Goal: Task Accomplishment & Management: Use online tool/utility

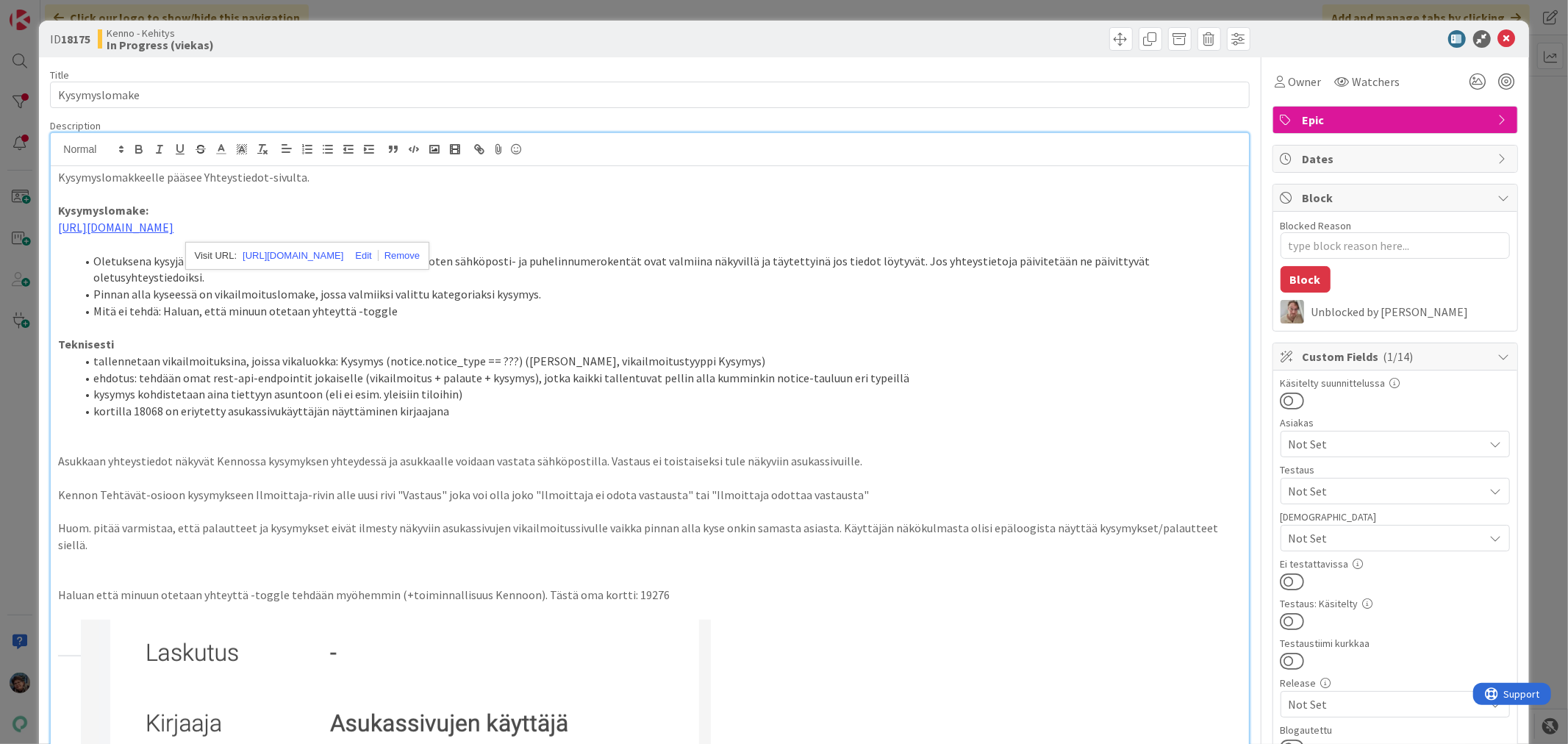
click at [325, 319] on p at bounding box center [649, 327] width 1183 height 17
type textarea "x"
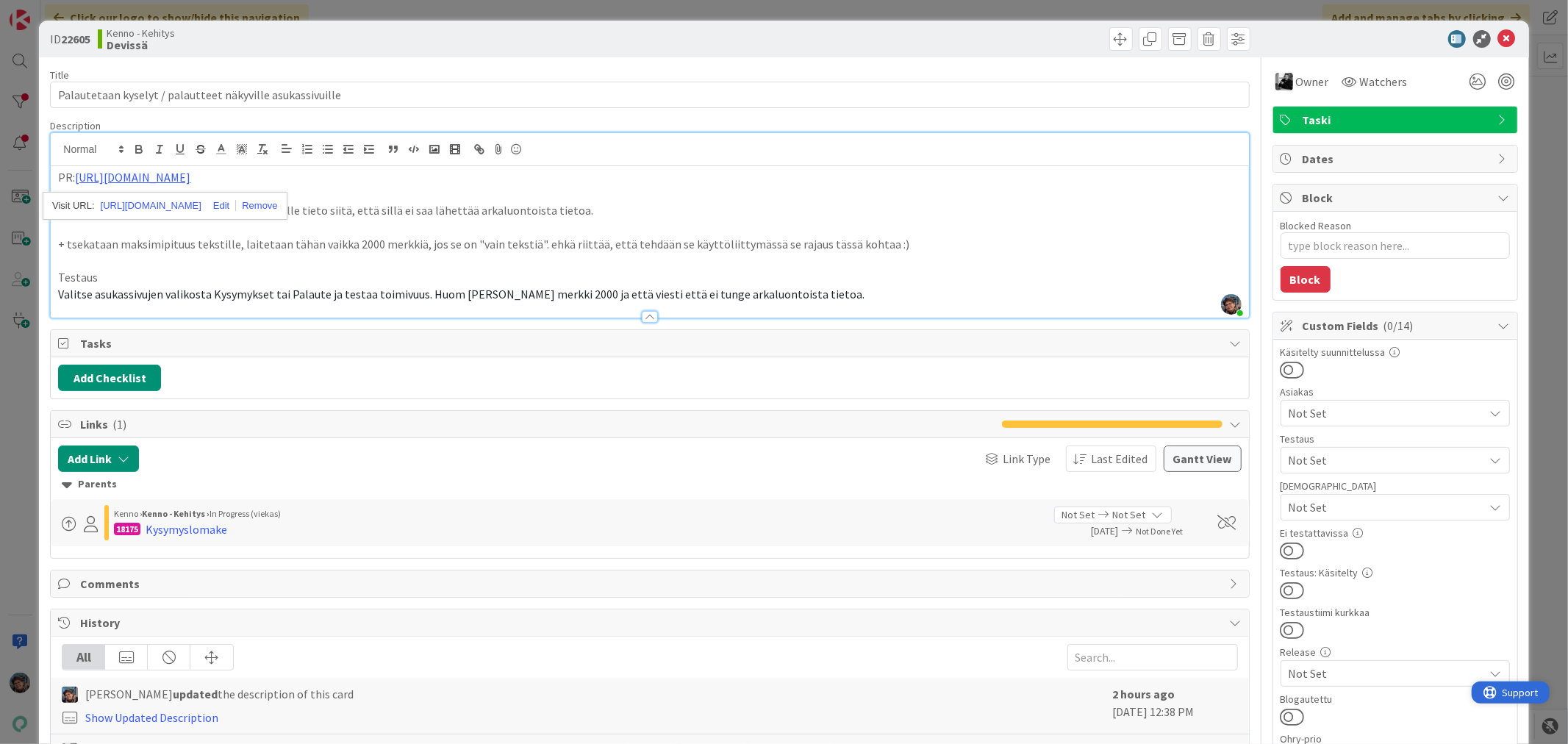
type textarea "x"
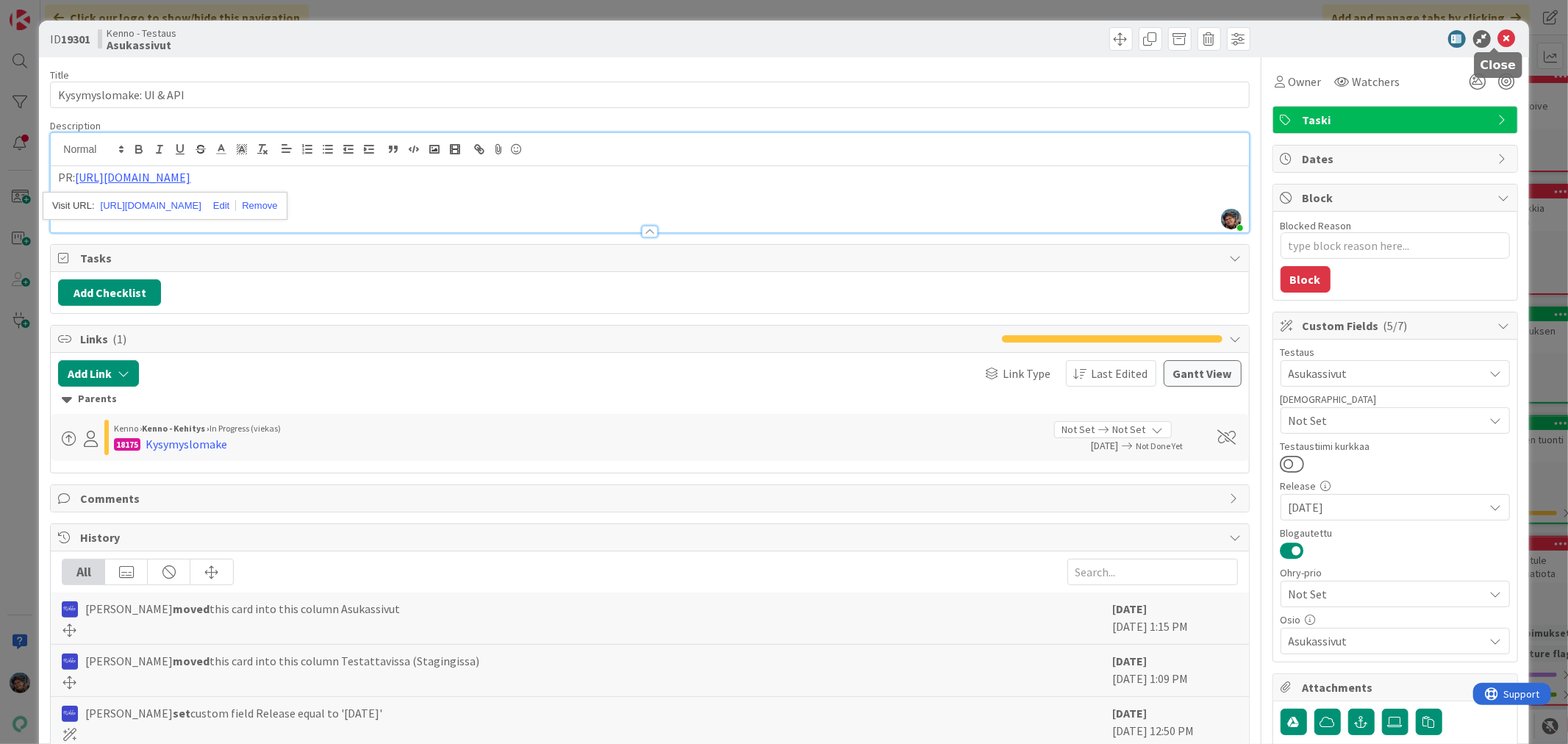
click at [1498, 35] on icon at bounding box center [1506, 39] width 17 height 17
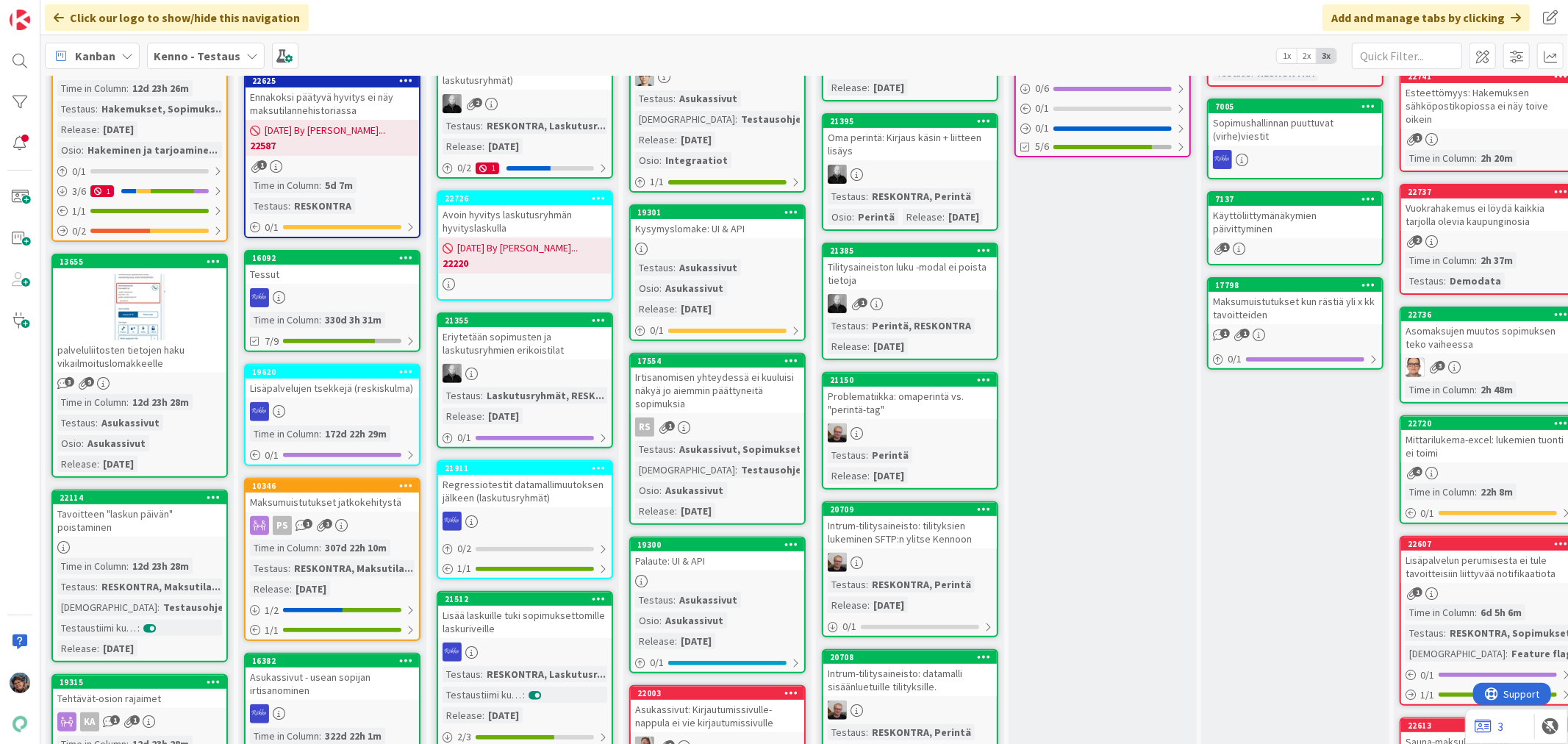
click at [763, 575] on div at bounding box center [717, 580] width 173 height 12
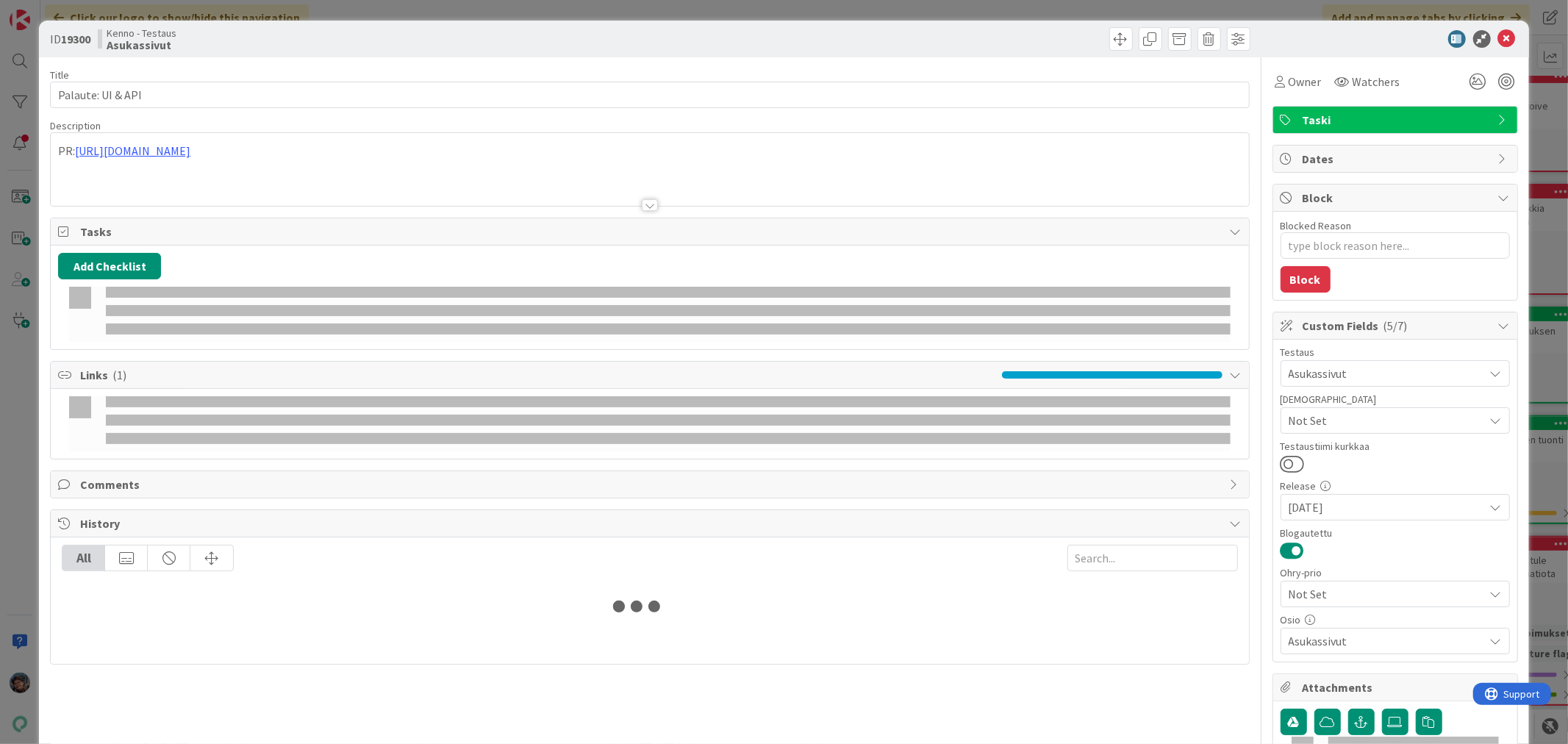
type textarea "x"
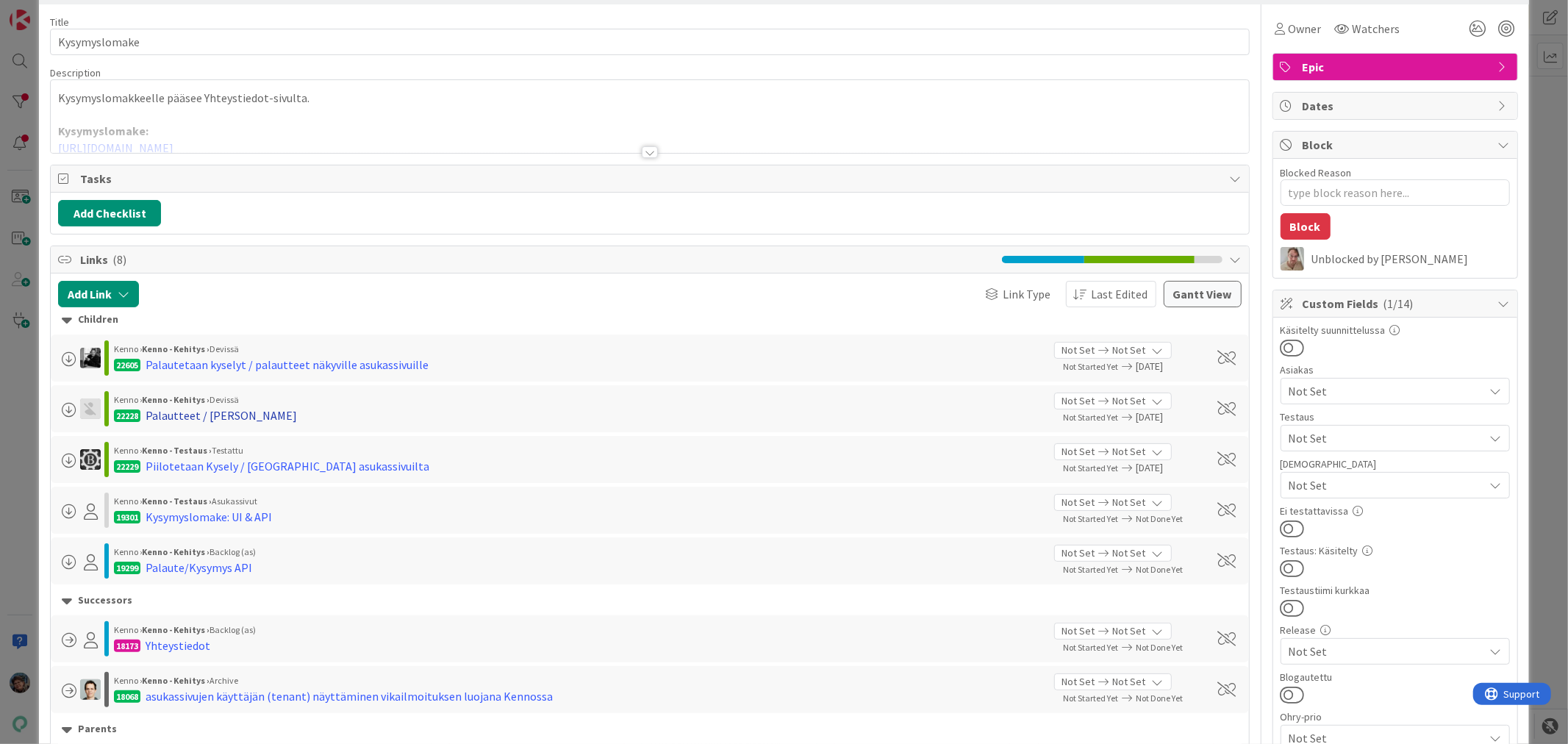
scroll to position [81, 0]
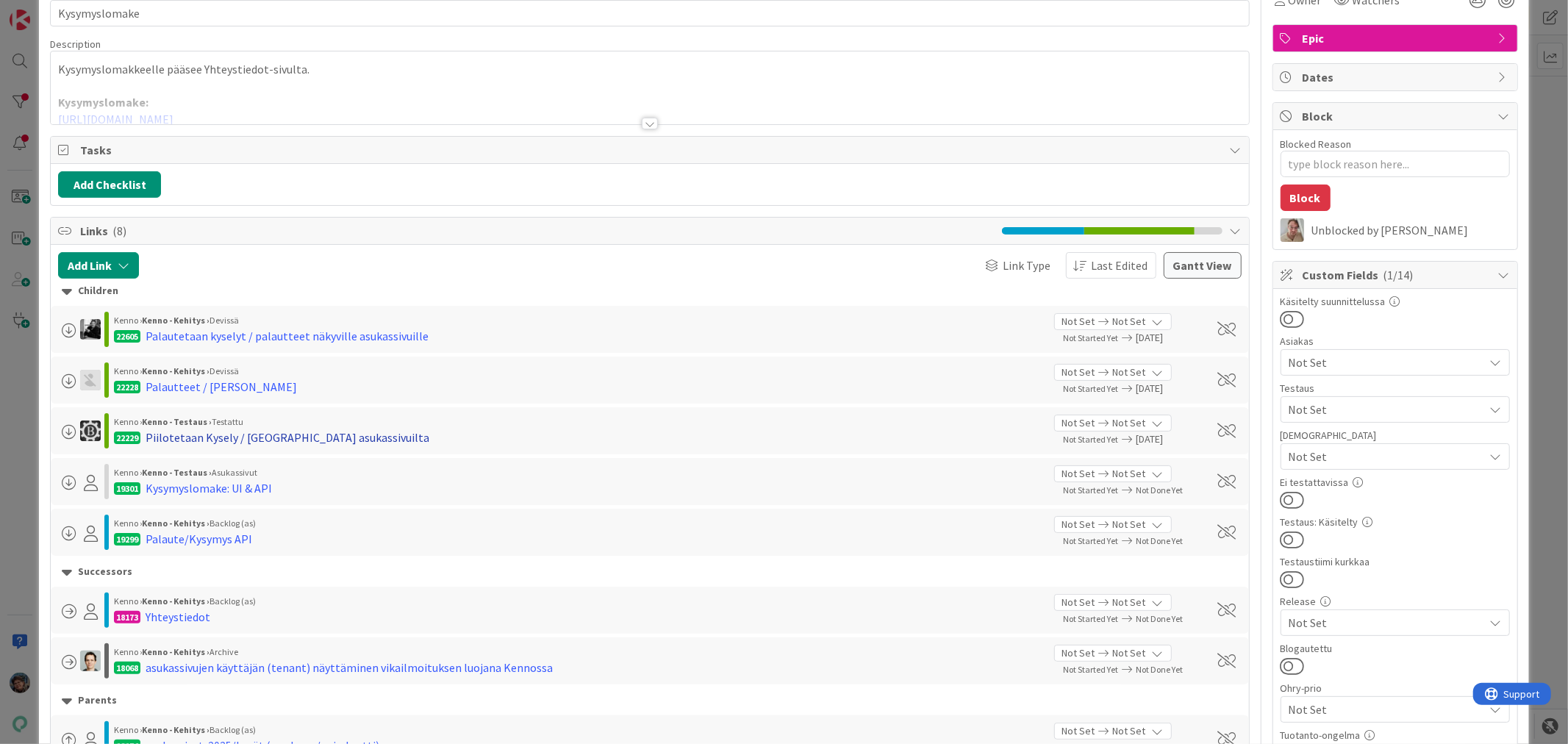
click at [210, 436] on div "Piilotetaan Kysely / Palaute asukassivuilta" at bounding box center [287, 437] width 284 height 17
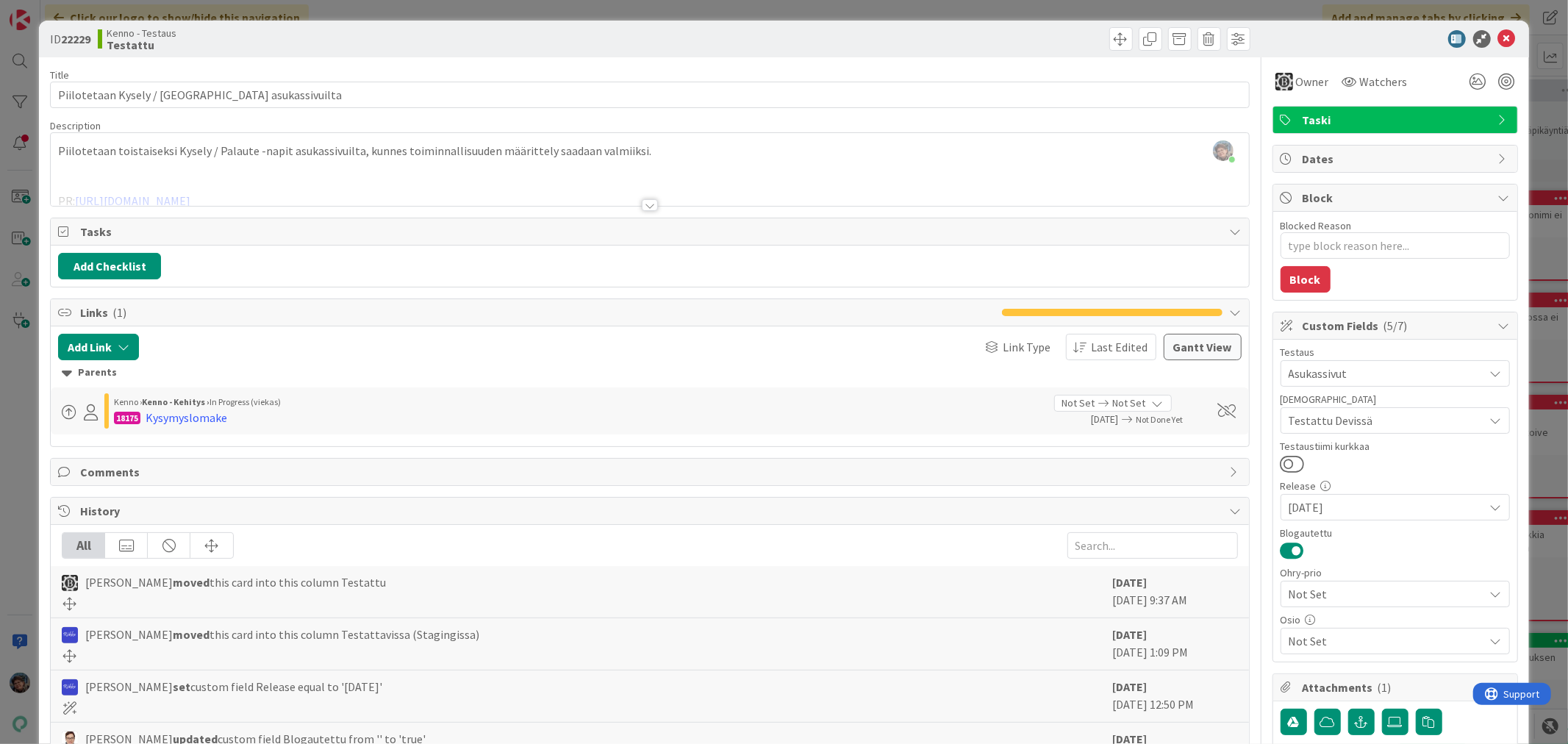
click at [647, 205] on div at bounding box center [650, 205] width 16 height 12
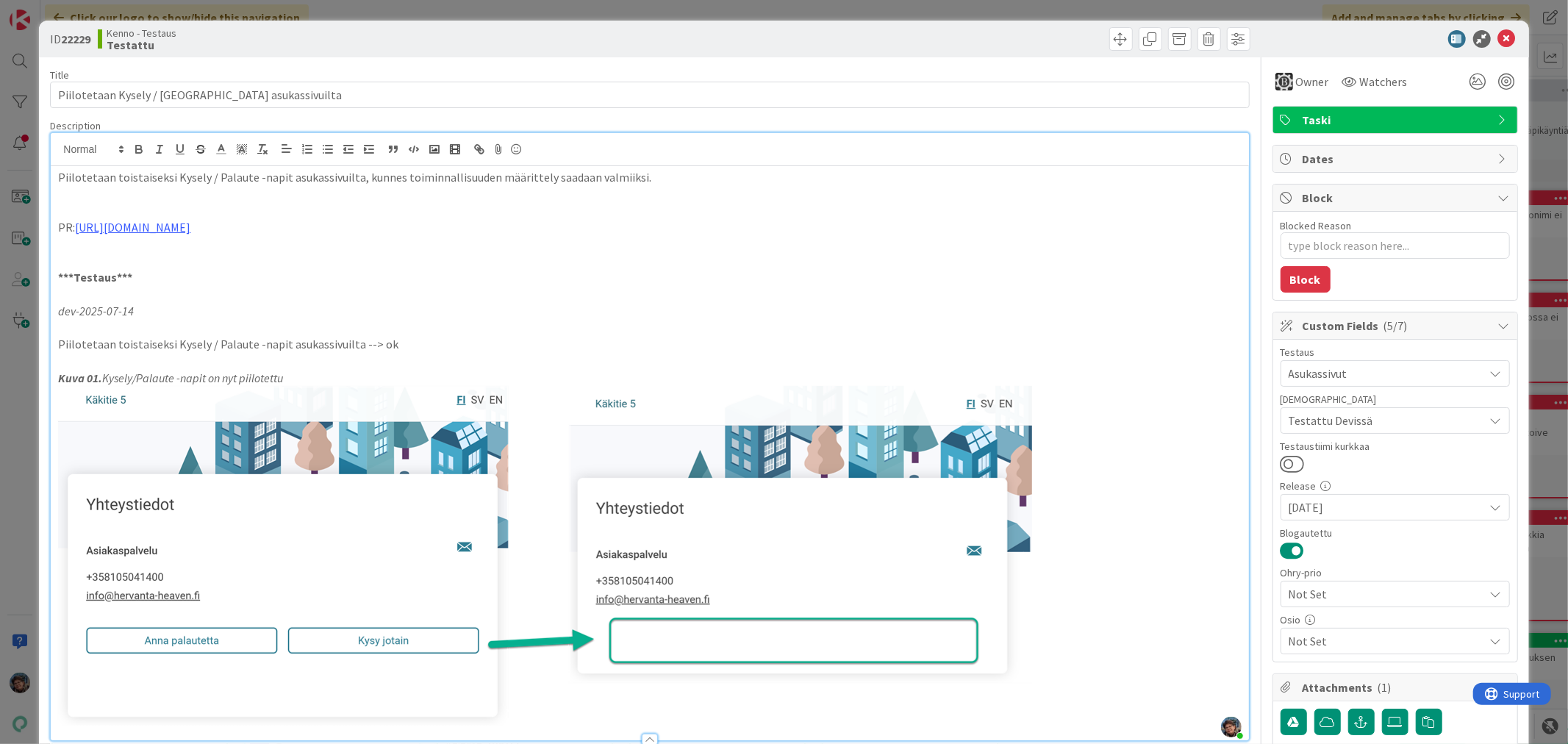
type textarea "x"
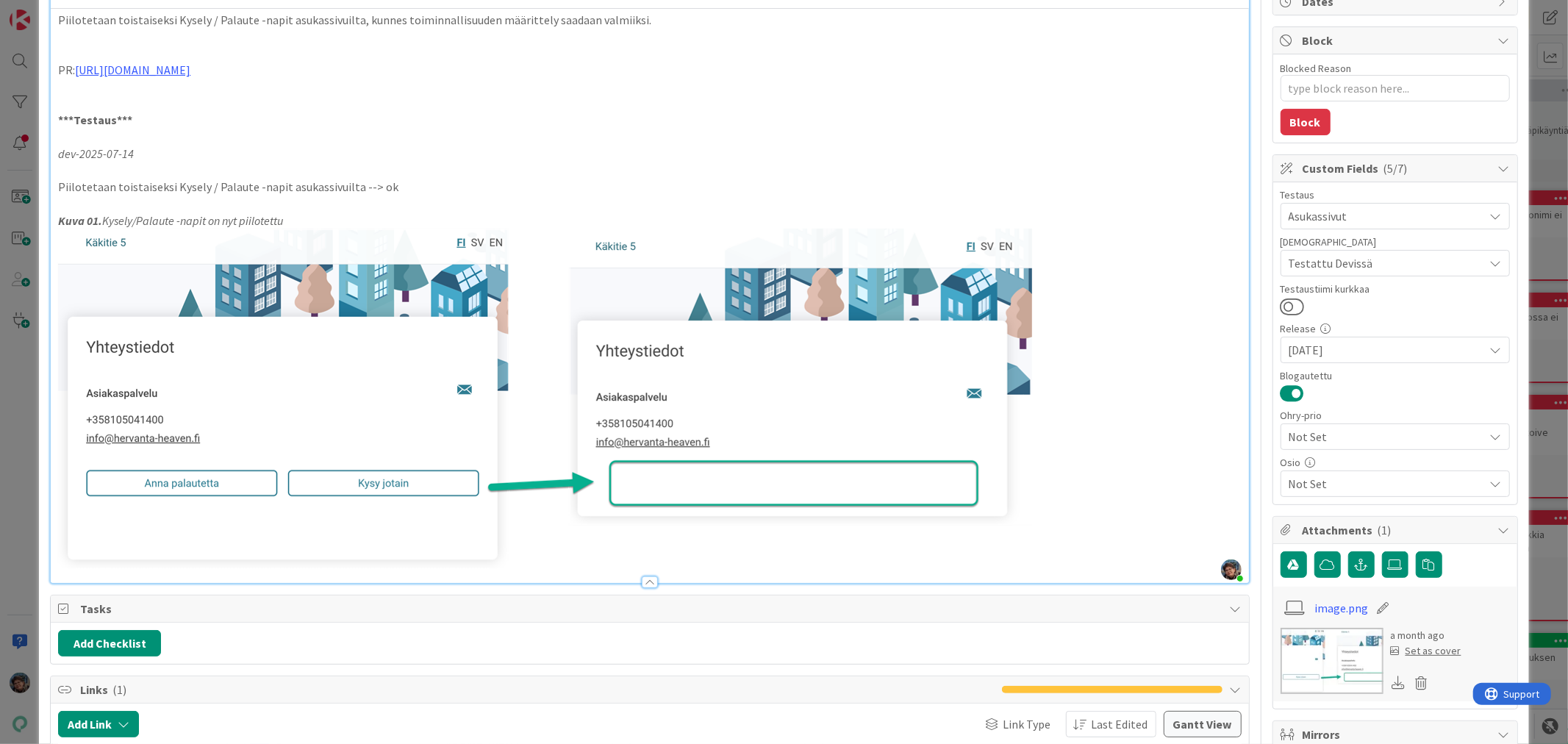
scroll to position [164, 0]
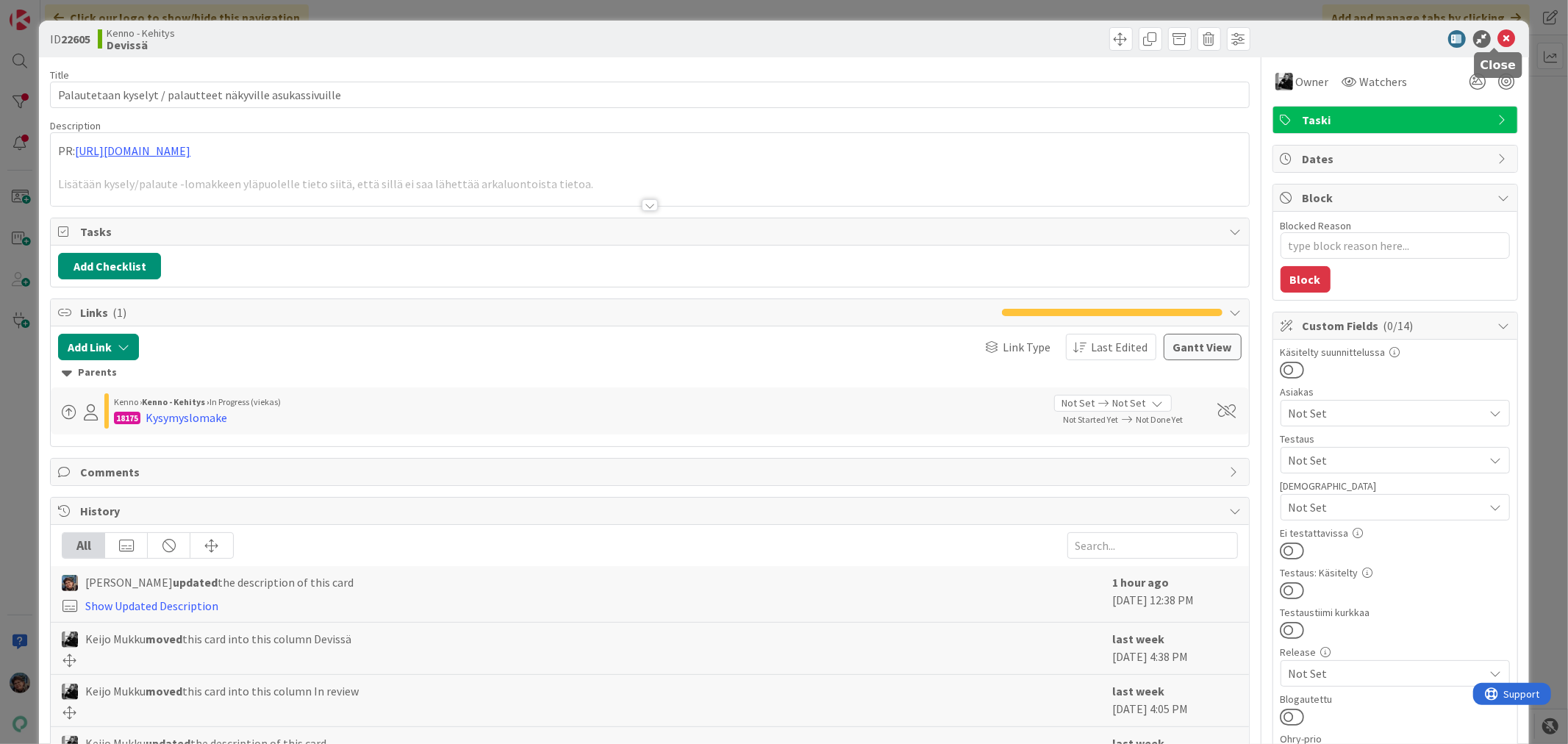
type textarea "x"
click at [1498, 31] on icon at bounding box center [1506, 39] width 17 height 17
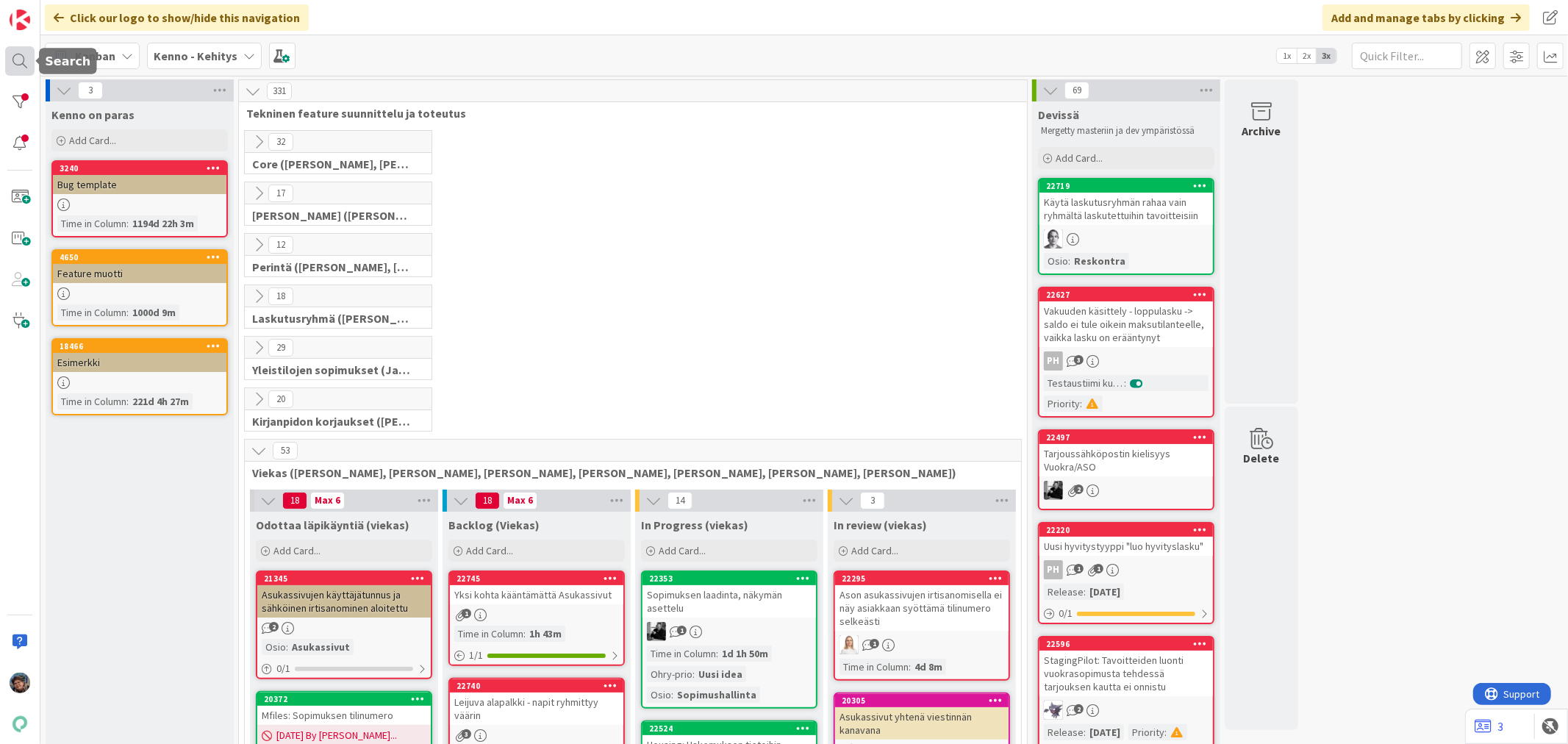
click at [17, 53] on div at bounding box center [20, 61] width 30 height 30
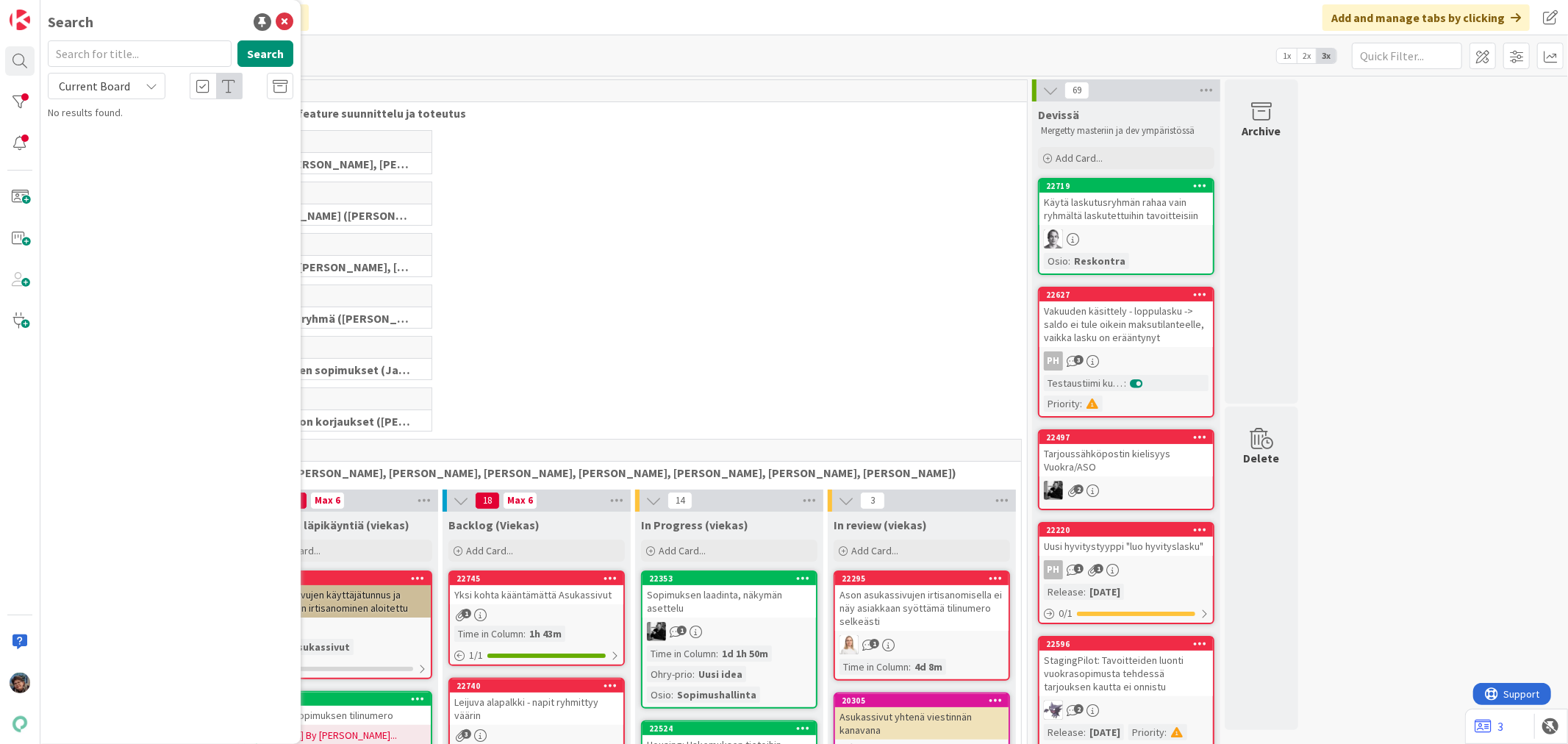
click at [90, 45] on input "text" at bounding box center [140, 53] width 184 height 26
type input "22228"
click at [123, 126] on span "Palautteet / Kyselyt Kennossa" at bounding box center [166, 129] width 125 height 13
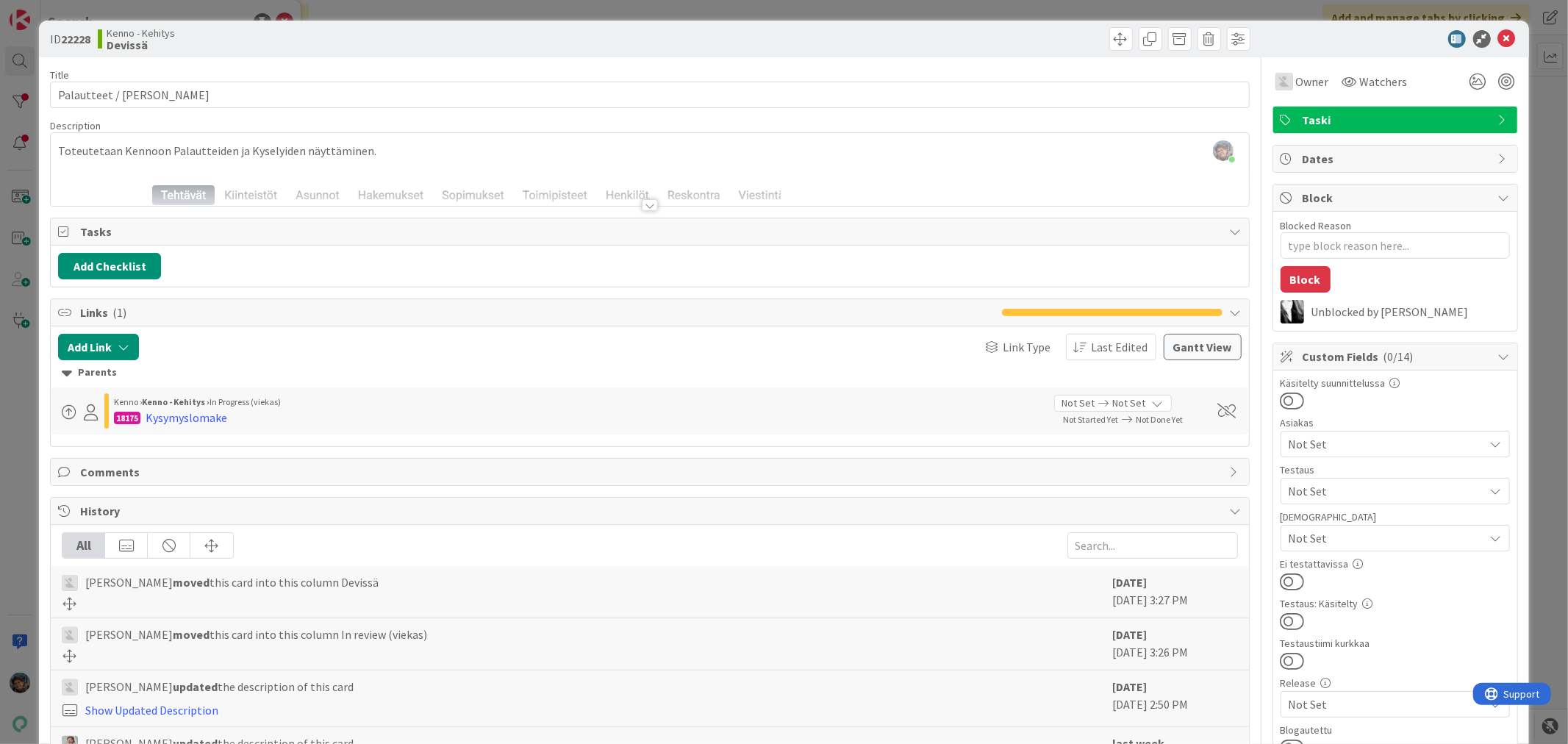
click at [647, 206] on div at bounding box center [650, 205] width 16 height 12
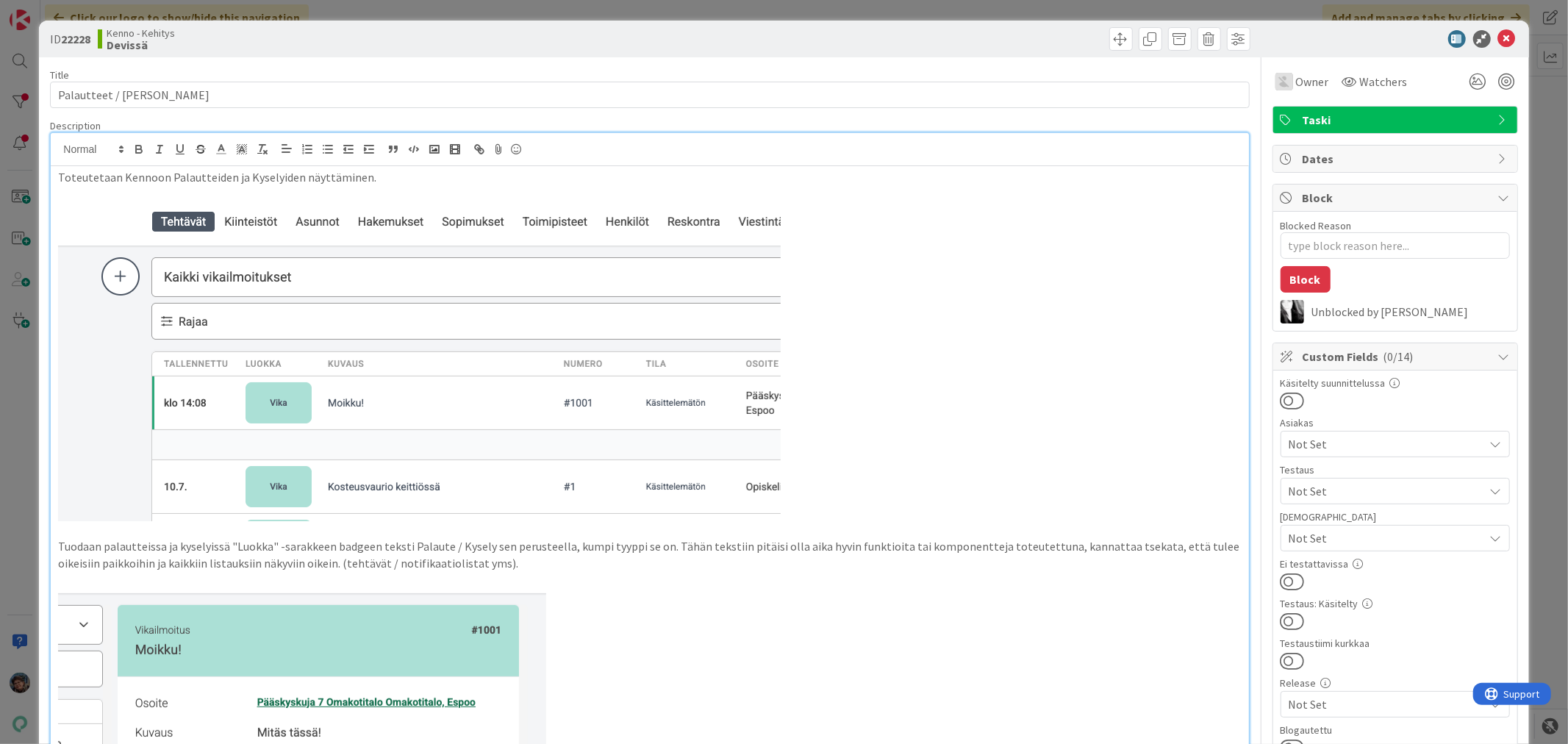
type textarea "x"
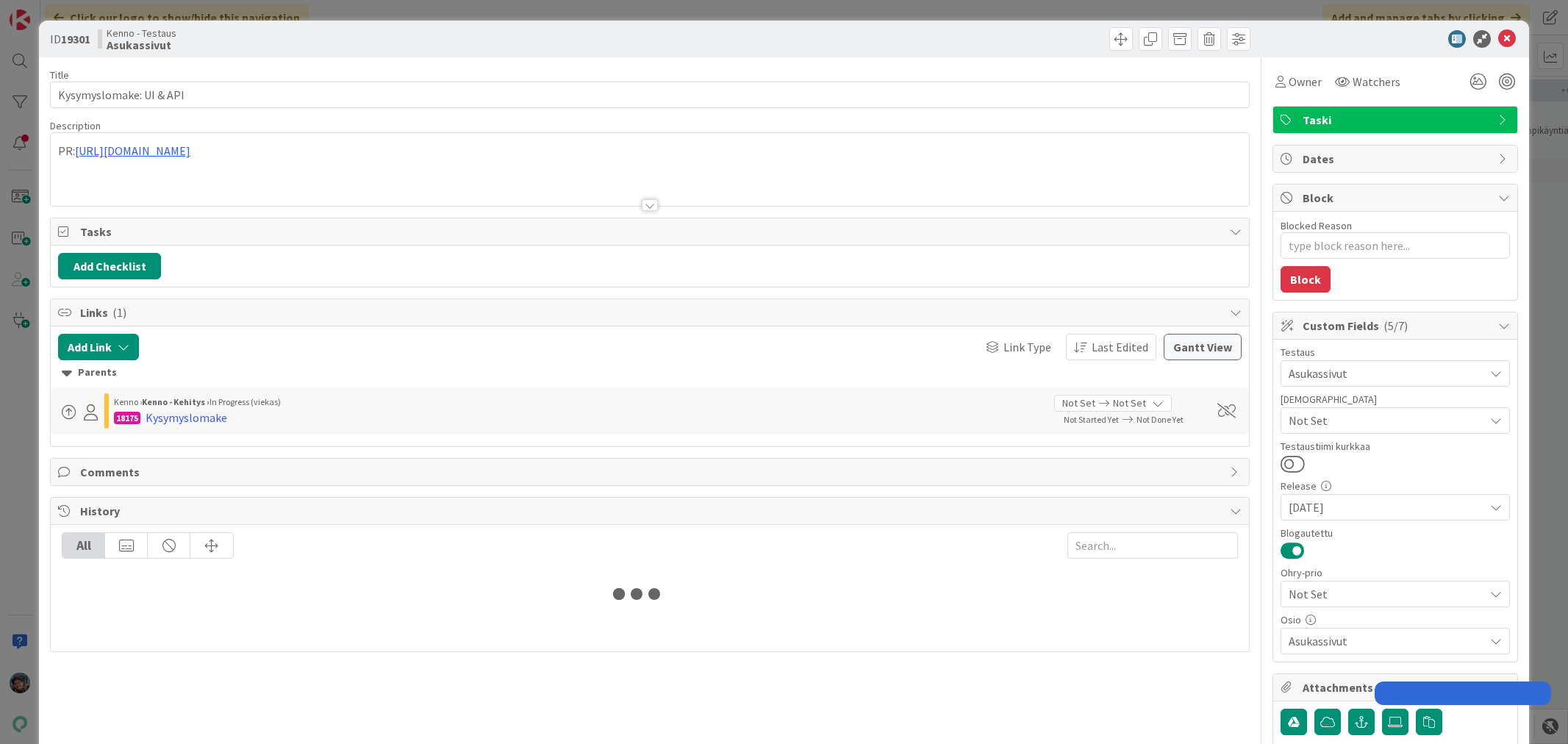
type textarea "x"
